Goal: Information Seeking & Learning: Learn about a topic

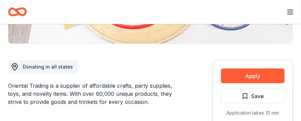
scroll to position [167, 0]
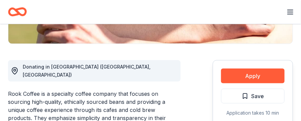
scroll to position [167, 0]
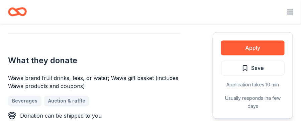
scroll to position [268, 0]
